Goal: Complete application form: Complete application form

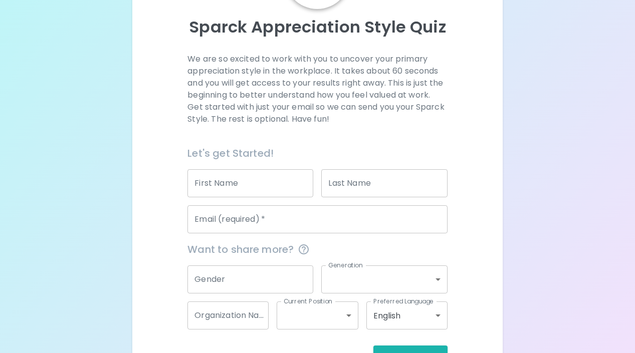
scroll to position [113, 0]
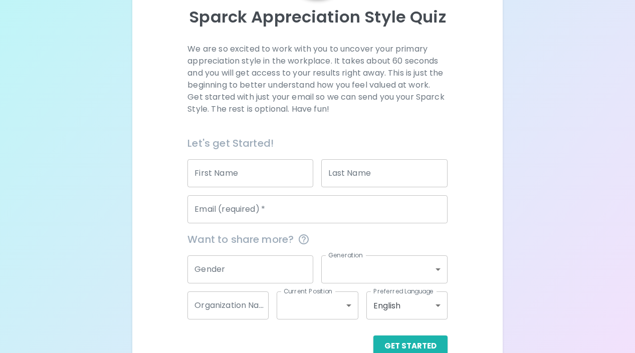
click at [237, 163] on input "First Name" at bounding box center [250, 173] width 126 height 28
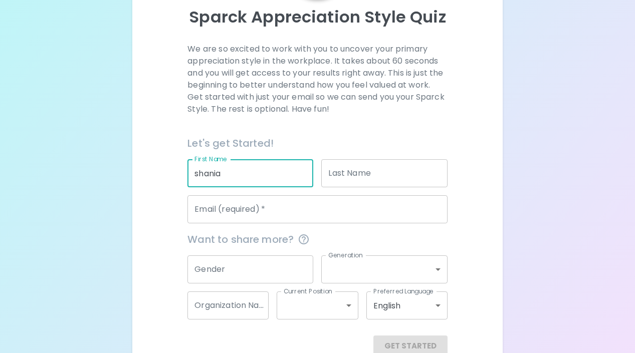
type input "shania"
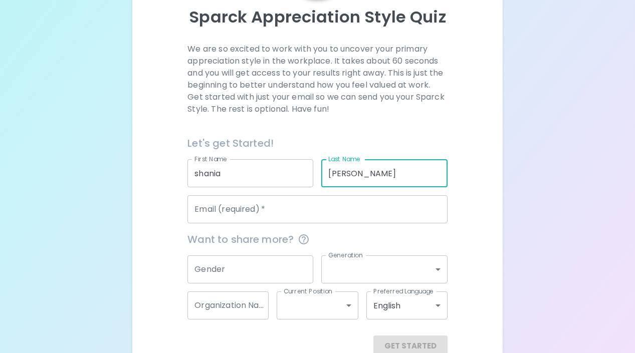
type input "[PERSON_NAME]"
click at [226, 214] on input "Email (required)   *" at bounding box center [317, 209] width 260 height 28
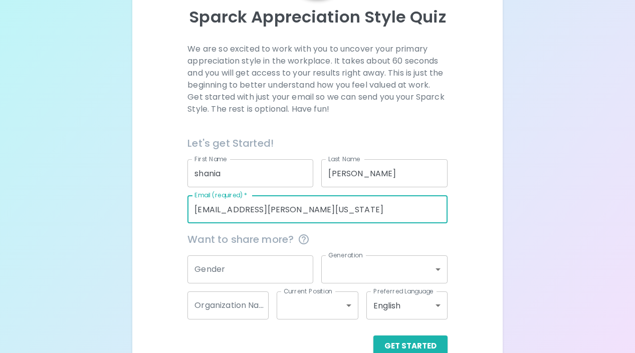
scroll to position [136, 0]
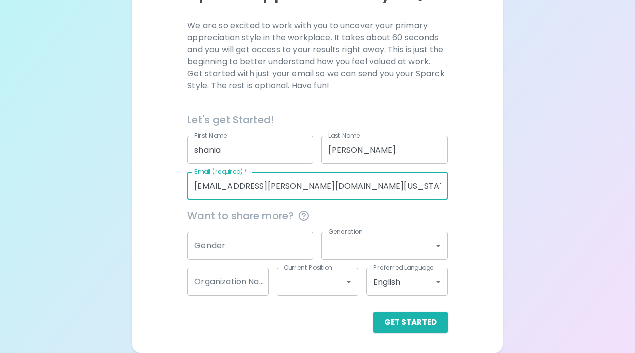
type input "[EMAIL_ADDRESS][PERSON_NAME][DOMAIN_NAME][US_STATE]"
click at [211, 238] on div "Gender Gender" at bounding box center [250, 246] width 126 height 28
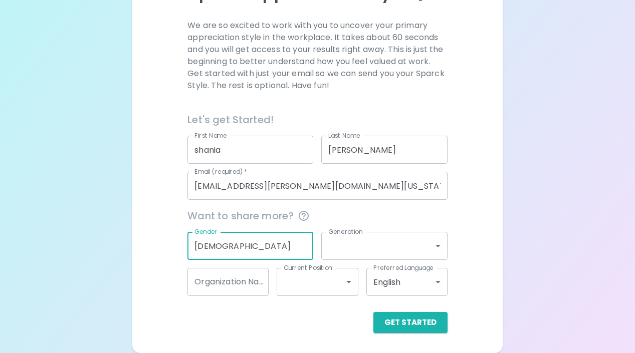
type input "[DEMOGRAPHIC_DATA]"
click at [336, 250] on body "Sparck Appreciation Style Quiz We are so excited to work with you to uncover yo…" at bounding box center [317, 109] width 635 height 490
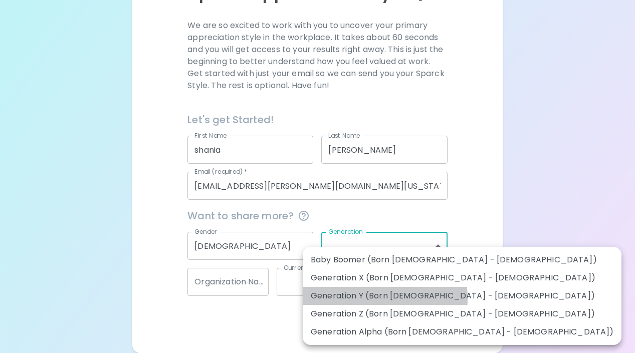
click at [364, 299] on li "Generation Y (Born [DEMOGRAPHIC_DATA] - [DEMOGRAPHIC_DATA])" at bounding box center [462, 296] width 319 height 18
type input "generation_y"
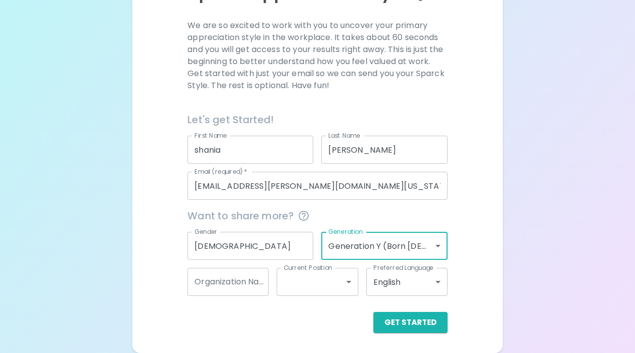
click at [367, 251] on body "Sparck Appreciation Style Quiz We are so excited to work with you to uncover yo…" at bounding box center [317, 109] width 635 height 490
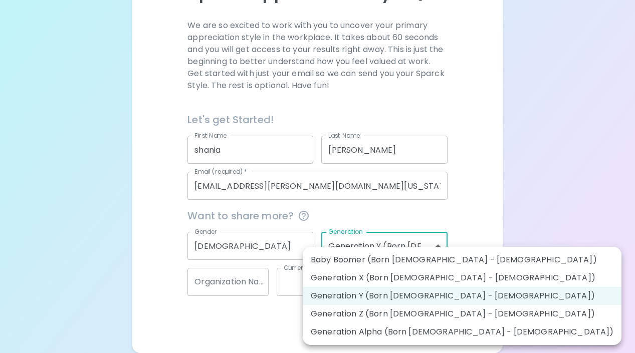
click at [273, 314] on div at bounding box center [317, 176] width 635 height 353
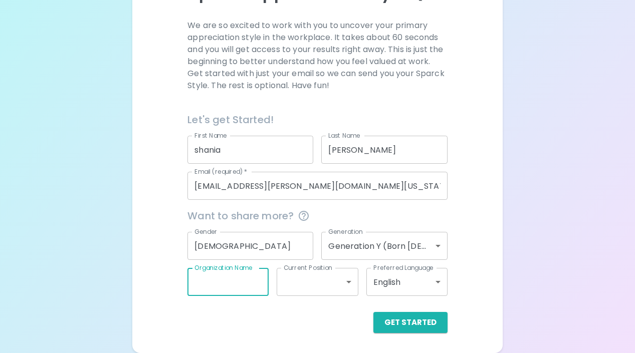
click at [250, 285] on input "Organization Name" at bounding box center [227, 282] width 81 height 28
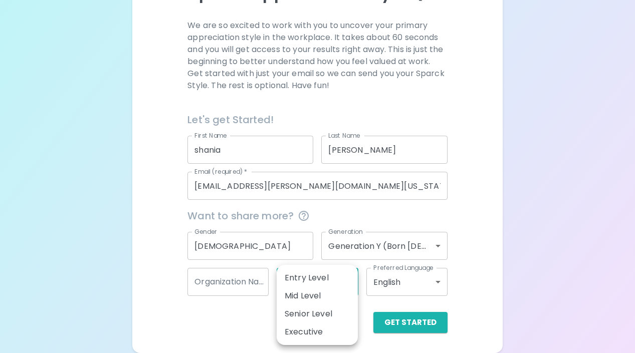
click at [298, 283] on body "Sparck Appreciation Style Quiz We are so excited to work with you to uncover yo…" at bounding box center [317, 109] width 635 height 490
click at [376, 291] on div at bounding box center [317, 176] width 635 height 353
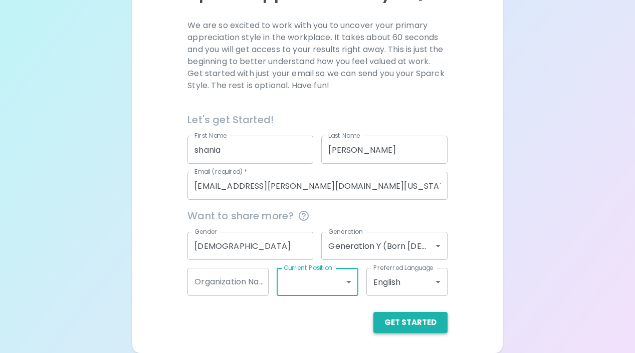
click at [397, 316] on button "Get Started" at bounding box center [410, 322] width 74 height 21
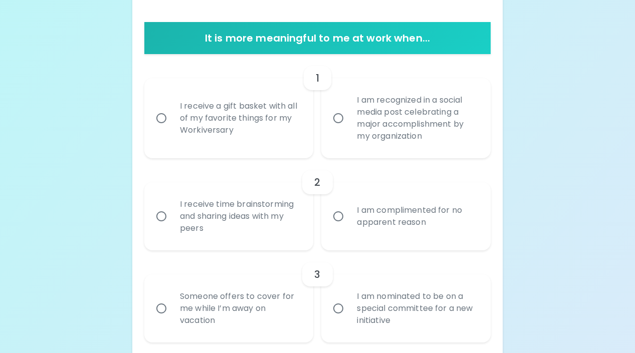
scroll to position [195, 0]
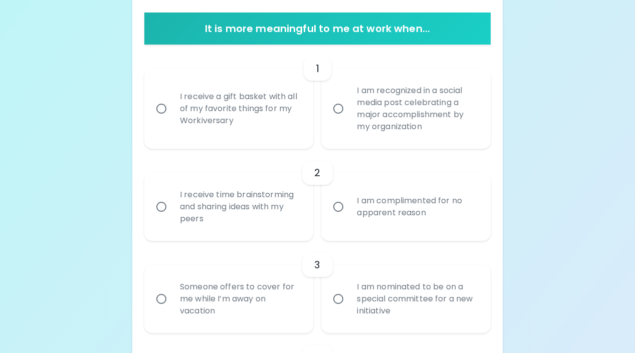
click at [262, 122] on div "I receive a gift basket with all of my favorite things for my Workiversary" at bounding box center [240, 109] width 136 height 60
click at [172, 119] on input "I receive a gift basket with all of my favorite things for my Workiversary" at bounding box center [161, 108] width 21 height 21
radio input "true"
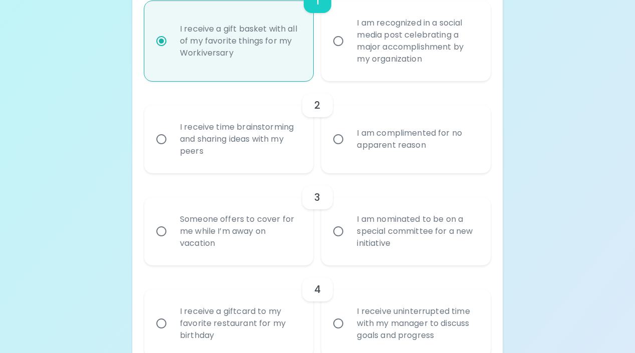
scroll to position [276, 0]
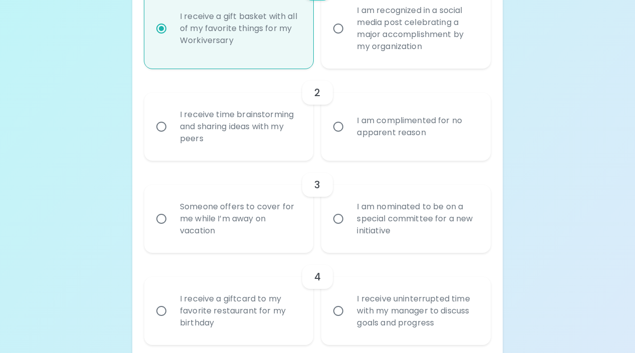
click at [269, 136] on div "I receive time brainstorming and sharing ideas with my peers" at bounding box center [240, 127] width 136 height 60
click at [172, 136] on input "I receive time brainstorming and sharing ideas with my peers" at bounding box center [161, 126] width 21 height 21
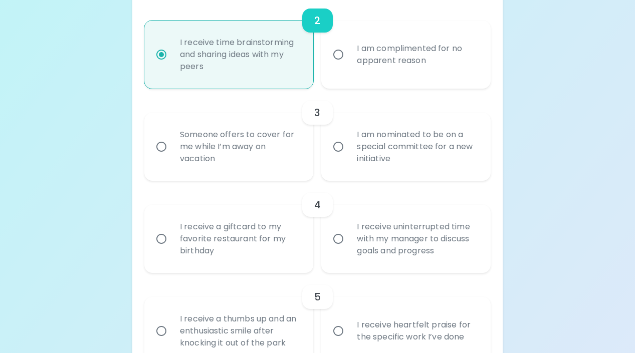
scroll to position [356, 0]
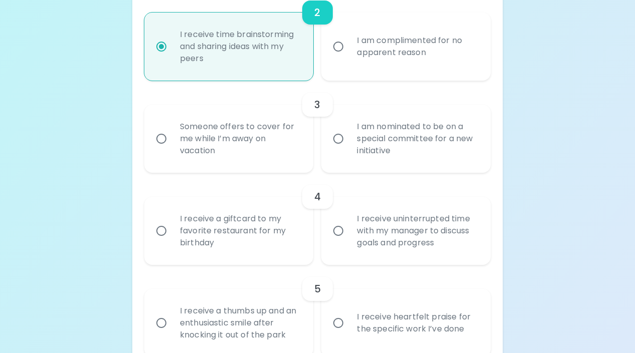
radio input "true"
click at [269, 136] on div "Someone offers to cover for me while I’m away on vacation" at bounding box center [240, 139] width 136 height 60
click at [172, 136] on input "Someone offers to cover for me while I’m away on vacation" at bounding box center [161, 138] width 21 height 21
radio input "false"
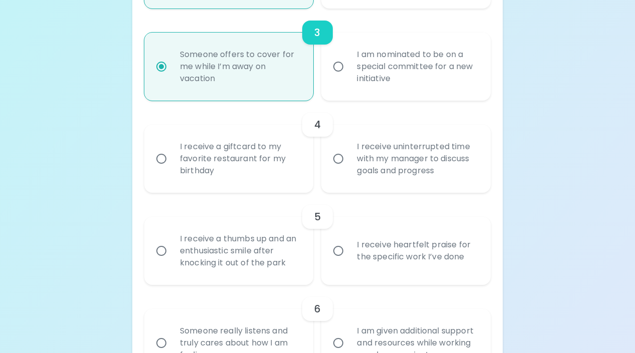
scroll to position [436, 0]
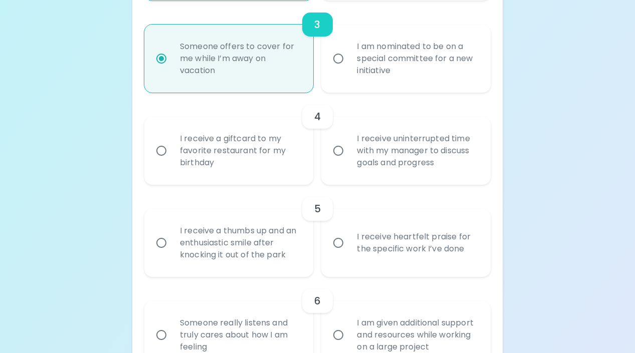
radio input "true"
click at [284, 171] on div "I receive a giftcard to my favorite restaurant for my birthday" at bounding box center [240, 151] width 136 height 60
click at [172, 161] on input "I receive a giftcard to my favorite restaurant for my birthday" at bounding box center [161, 150] width 21 height 21
radio input "false"
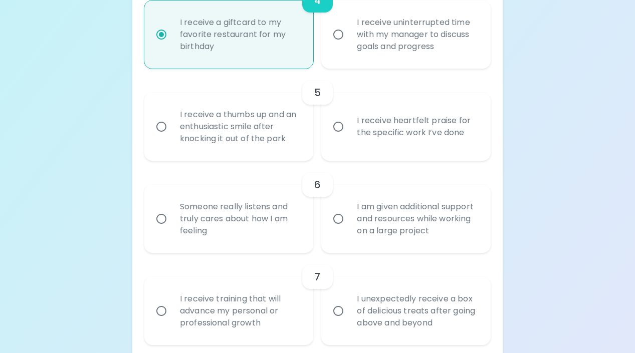
scroll to position [553, 0]
radio input "true"
click at [348, 176] on div "6" at bounding box center [317, 184] width 346 height 24
click at [398, 134] on div "I receive heartfelt praise for the specific work I’ve done" at bounding box center [417, 126] width 136 height 48
click at [349, 134] on input "I receive heartfelt praise for the specific work I’ve done" at bounding box center [338, 126] width 21 height 21
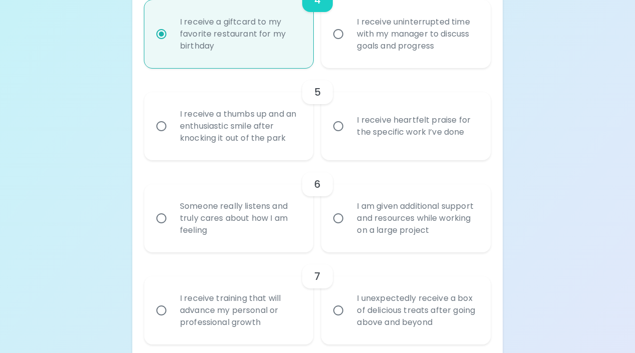
radio input "false"
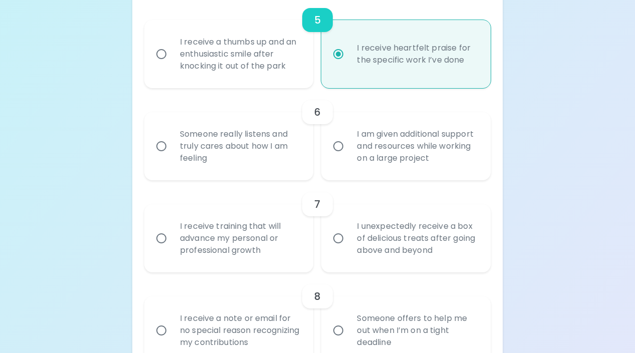
scroll to position [633, 0]
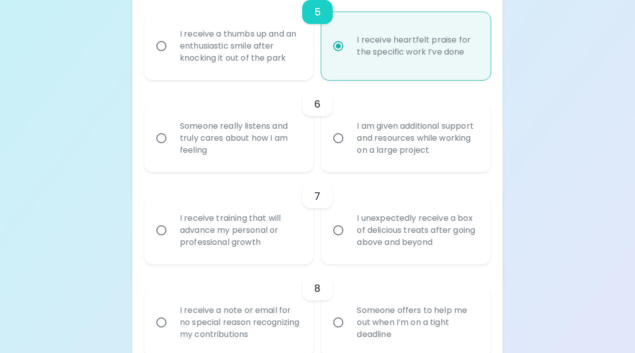
radio input "true"
click at [288, 154] on div "Someone really listens and truly cares about how I am feeling" at bounding box center [240, 138] width 136 height 60
click at [172, 149] on input "Someone really listens and truly cares about how I am feeling" at bounding box center [161, 138] width 21 height 21
radio input "false"
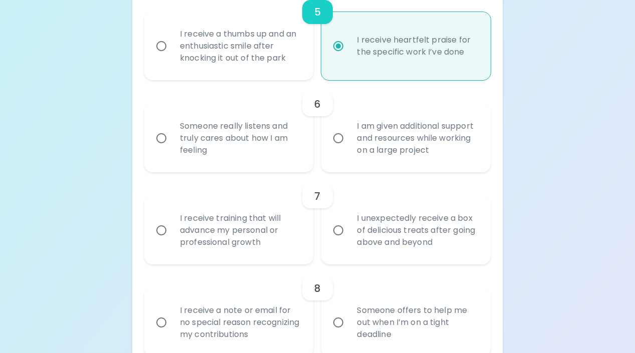
radio input "false"
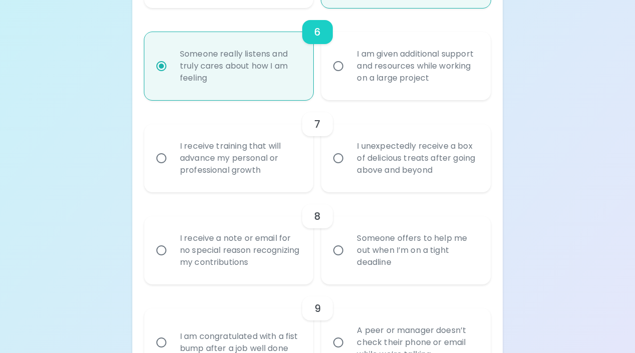
scroll to position [713, 0]
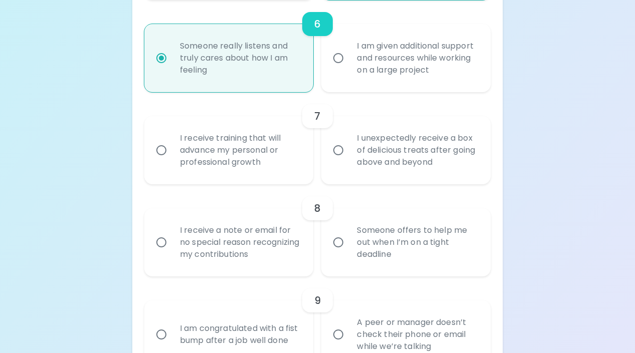
radio input "true"
click at [275, 164] on div "I receive training that will advance my personal or professional growth" at bounding box center [240, 150] width 136 height 60
click at [172, 161] on input "I receive training that will advance my personal or professional growth" at bounding box center [161, 150] width 21 height 21
radio input "false"
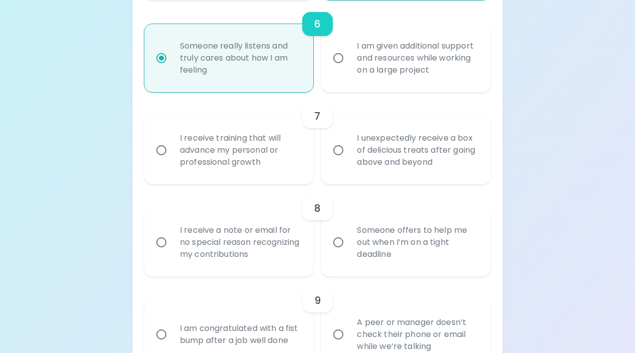
radio input "false"
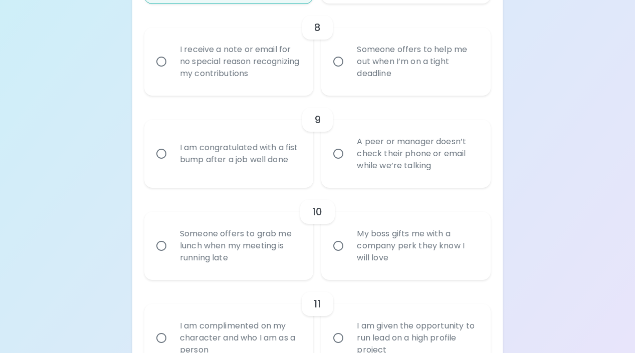
scroll to position [895, 0]
radio input "true"
click at [369, 87] on div "Someone offers to help me out when I’m on a tight deadline" at bounding box center [417, 61] width 136 height 60
click at [349, 72] on input "Someone offers to help me out when I’m on a tight deadline" at bounding box center [338, 61] width 21 height 21
radio input "false"
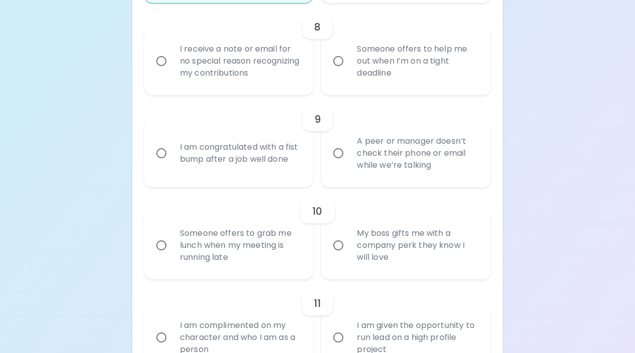
radio input "false"
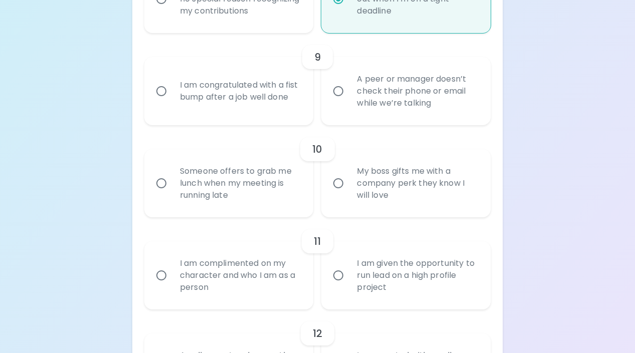
scroll to position [975, 0]
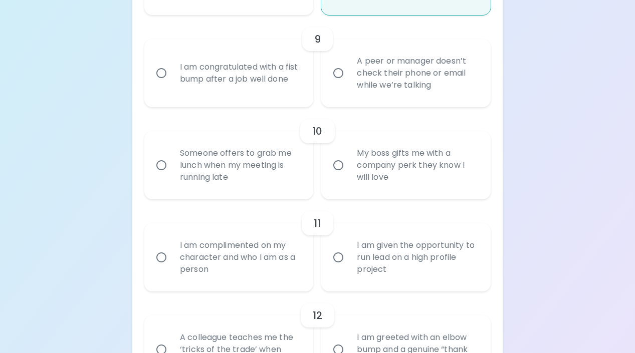
radio input "true"
click at [288, 85] on div "I am congratulated with a fist bump after a job well done" at bounding box center [240, 73] width 136 height 48
click at [172, 84] on input "I am congratulated with a fist bump after a job well done" at bounding box center [161, 73] width 21 height 21
radio input "false"
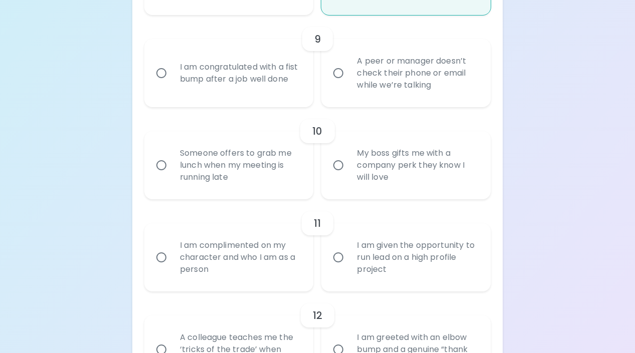
radio input "false"
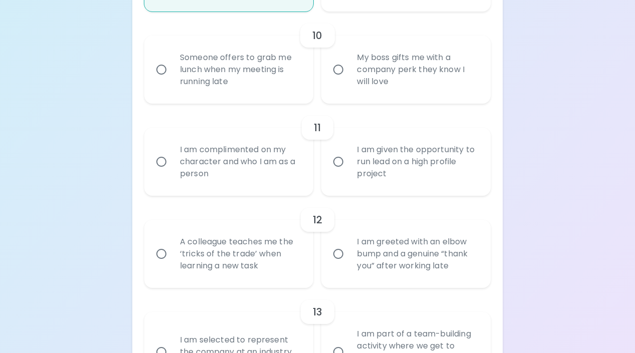
scroll to position [1076, 0]
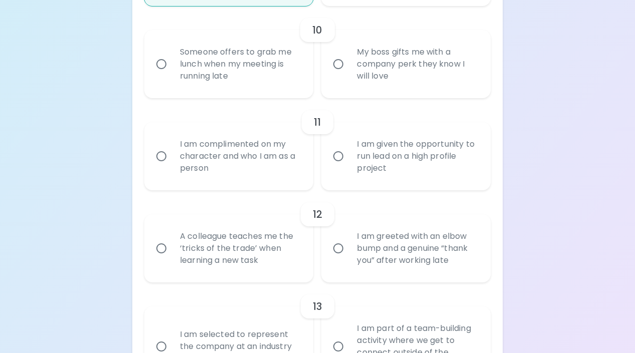
radio input "true"
click at [342, 94] on label "My boss gifts me with a company perk they know I will love" at bounding box center [400, 64] width 169 height 68
click at [342, 75] on input "My boss gifts me with a company perk they know I will love" at bounding box center [338, 64] width 21 height 21
radio input "false"
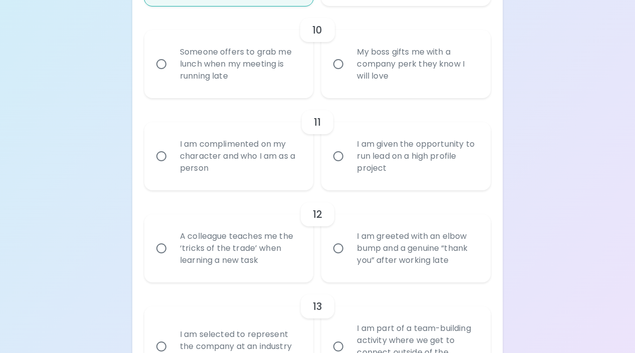
radio input "false"
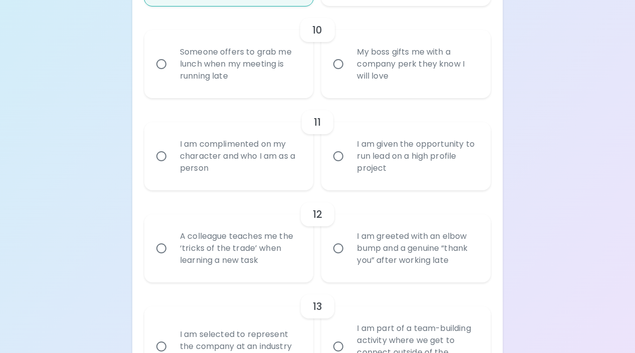
radio input "false"
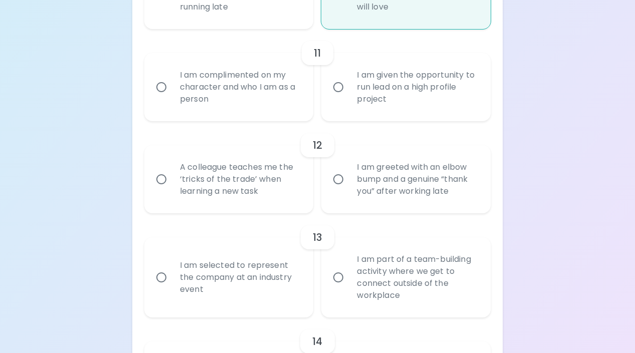
scroll to position [1142, 0]
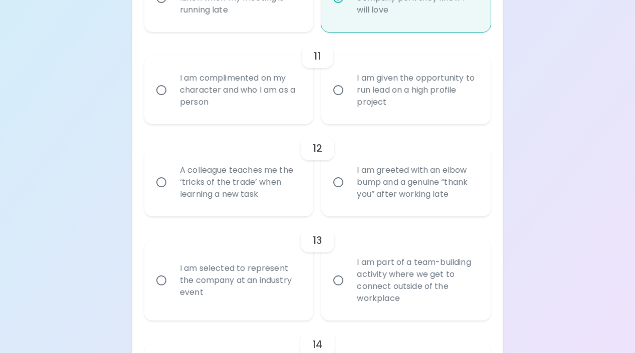
radio input "true"
click at [296, 96] on div "I am complimented on my character and who I am as a person" at bounding box center [240, 90] width 136 height 60
click at [172, 96] on input "I am complimented on my character and who I am as a person" at bounding box center [161, 90] width 21 height 21
radio input "false"
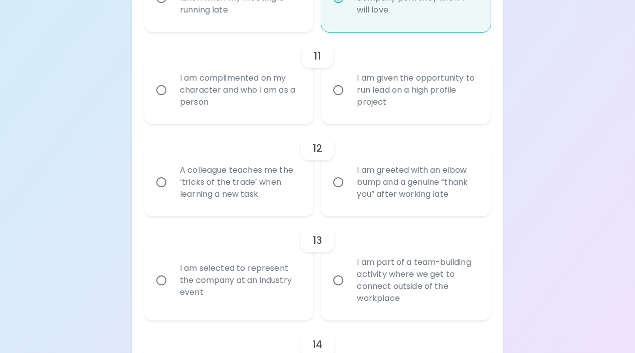
radio input "false"
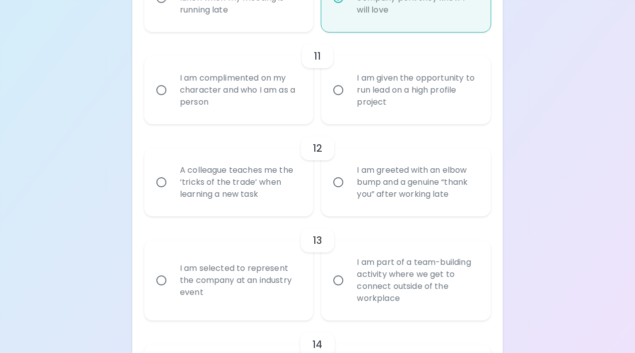
radio input "false"
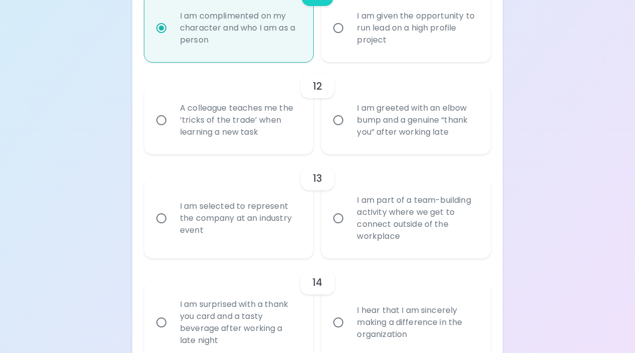
scroll to position [1223, 0]
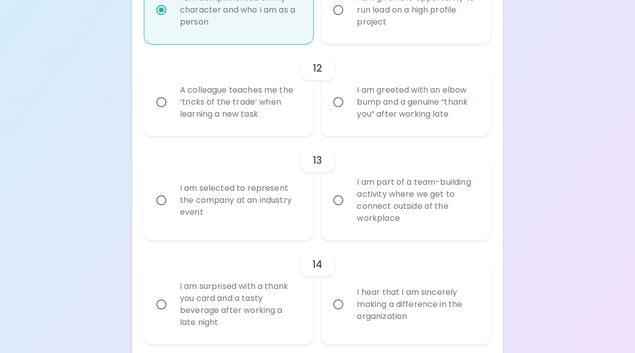
radio input "true"
click at [295, 106] on div "A colleague teaches me the ‘tricks of the trade’ when learning a new task" at bounding box center [240, 102] width 136 height 60
click at [172, 106] on input "A colleague teaches me the ‘tricks of the trade’ when learning a new task" at bounding box center [161, 102] width 21 height 21
radio input "false"
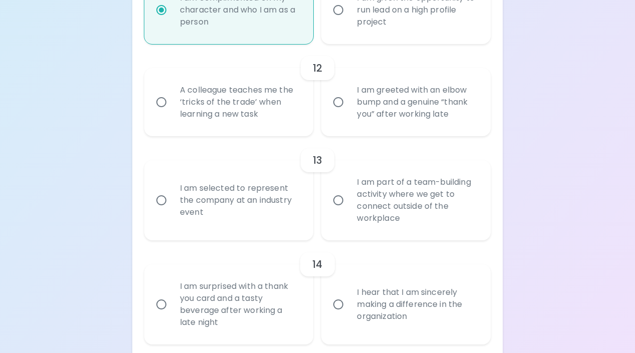
radio input "false"
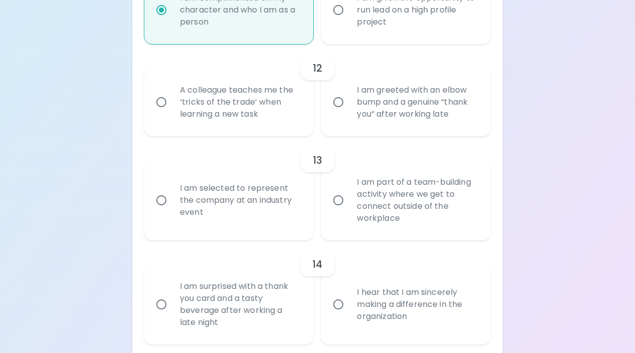
radio input "false"
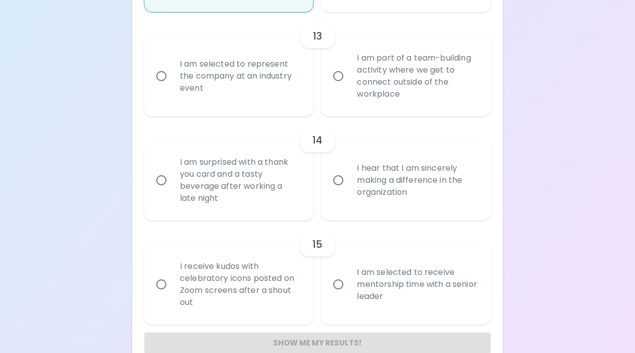
scroll to position [1343, 0]
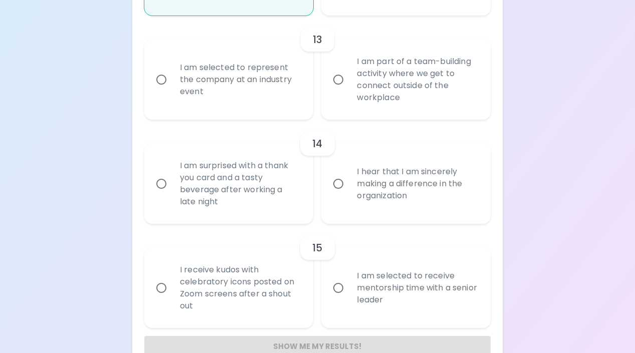
radio input "true"
click at [344, 112] on label "I am part of a team-building activity where we get to connect outside of the wo…" at bounding box center [400, 80] width 169 height 80
click at [344, 90] on input "I am part of a team-building activity where we get to connect outside of the wo…" at bounding box center [338, 79] width 21 height 21
radio input "false"
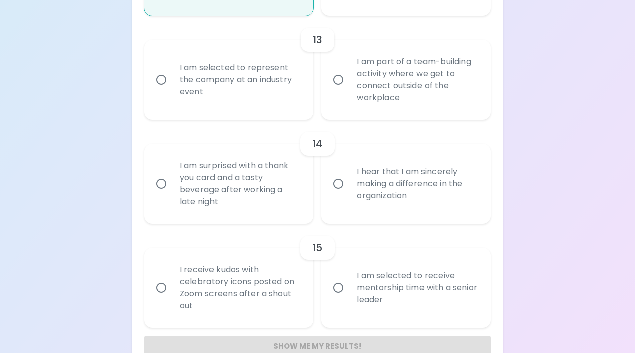
radio input "false"
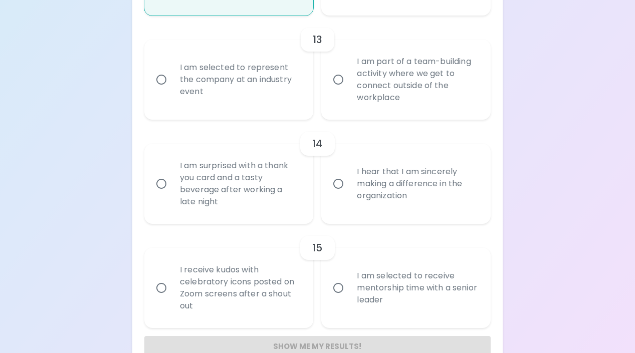
radio input "false"
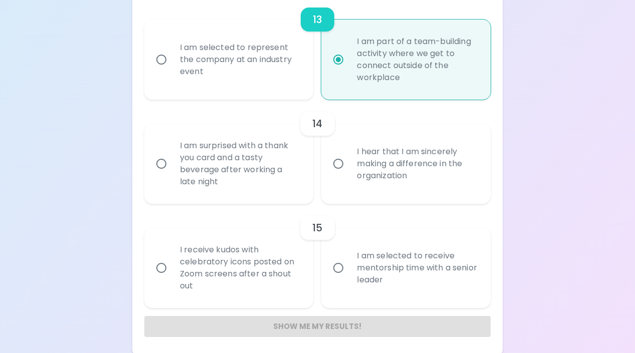
scroll to position [1367, 0]
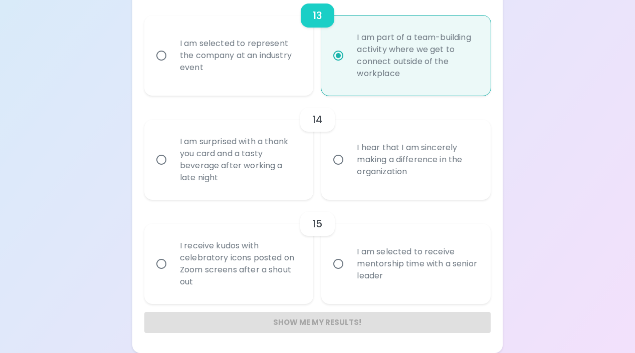
radio input "true"
click at [342, 183] on label "I hear that I am sincerely making a difference in the organization" at bounding box center [400, 160] width 169 height 80
click at [342, 170] on input "I hear that I am sincerely making a difference in the organization" at bounding box center [338, 159] width 21 height 21
radio input "false"
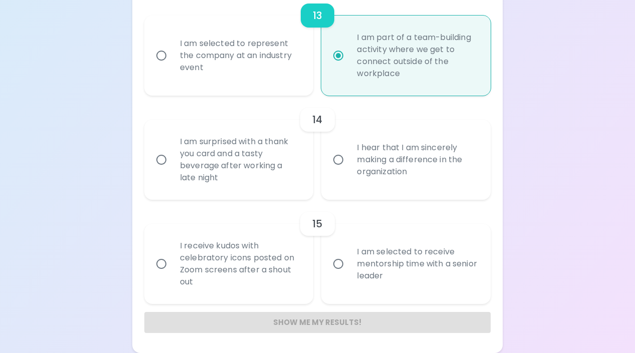
radio input "false"
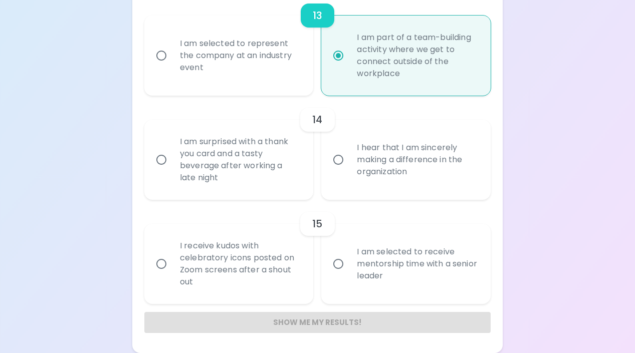
radio input "false"
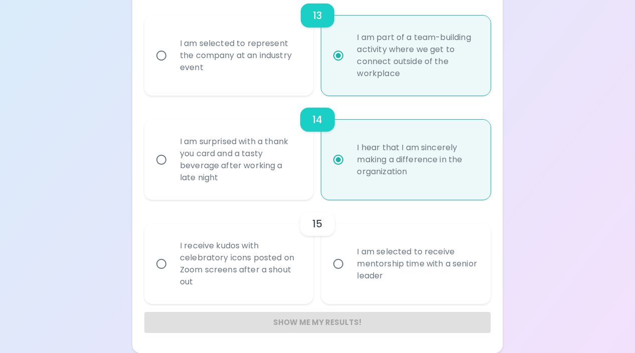
radio input "true"
click at [378, 283] on div "I am selected to receive mentorship time with a senior leader" at bounding box center [417, 264] width 136 height 60
click at [349, 275] on input "I am selected to receive mentorship time with a senior leader" at bounding box center [338, 264] width 21 height 21
radio input "false"
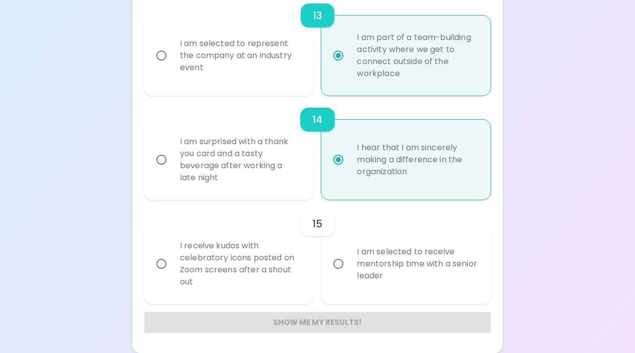
radio input "false"
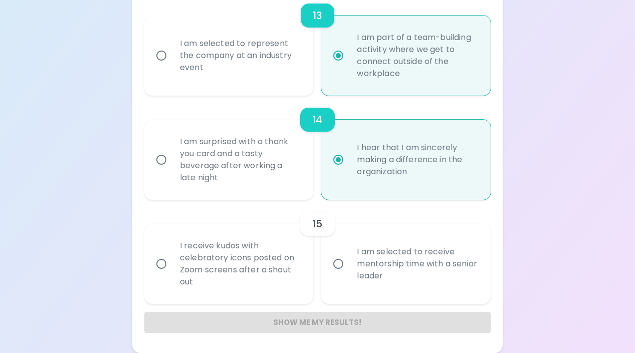
radio input "false"
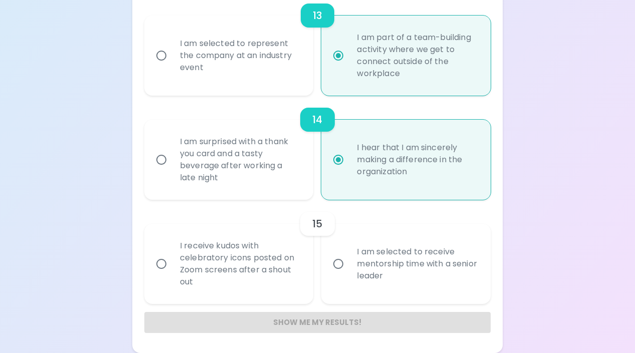
radio input "false"
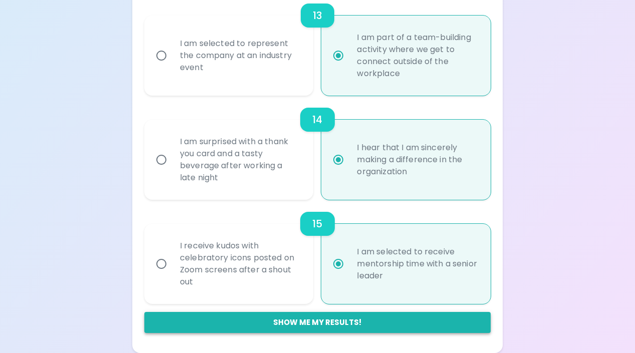
radio input "true"
click at [361, 323] on button "Show me my results!" at bounding box center [317, 322] width 346 height 21
radio input "false"
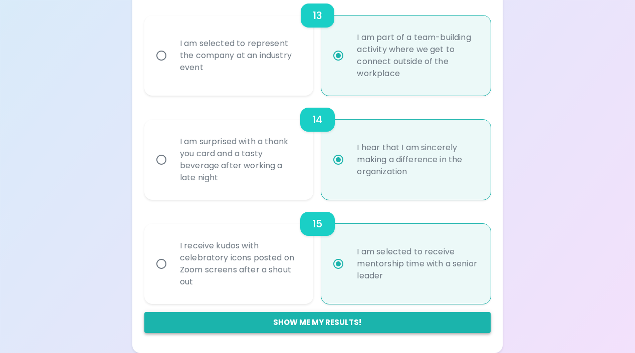
radio input "false"
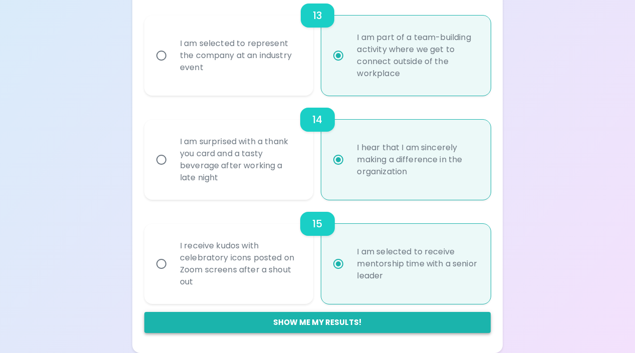
radio input "false"
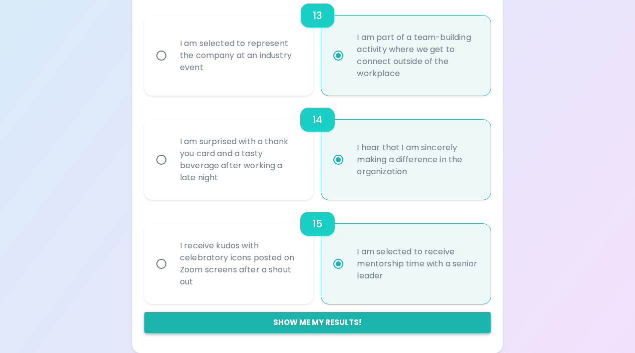
radio input "false"
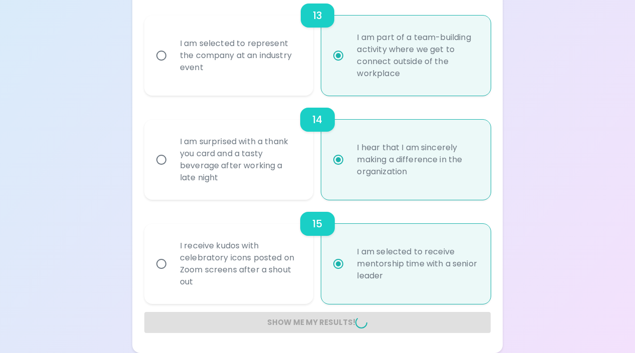
radio input "false"
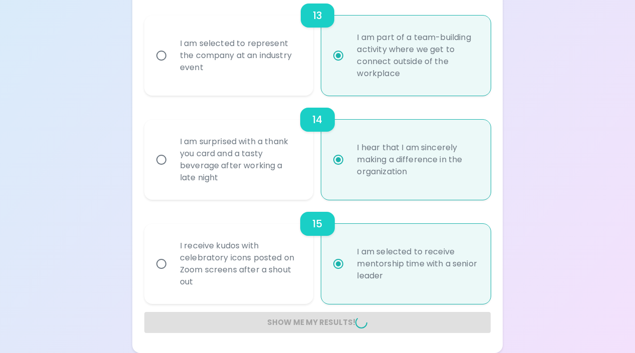
radio input "false"
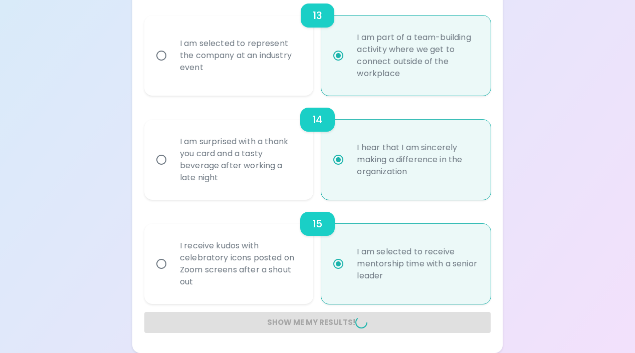
radio input "false"
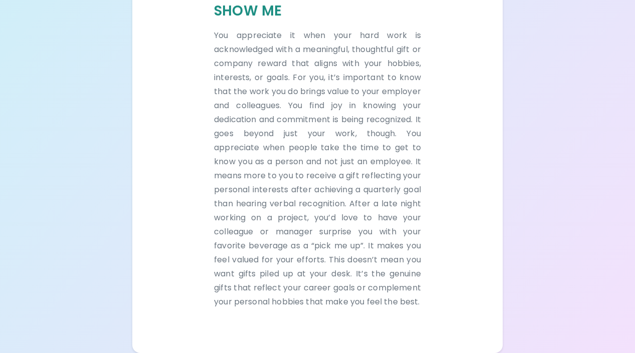
scroll to position [750, 0]
